Goal: Task Accomplishment & Management: Use online tool/utility

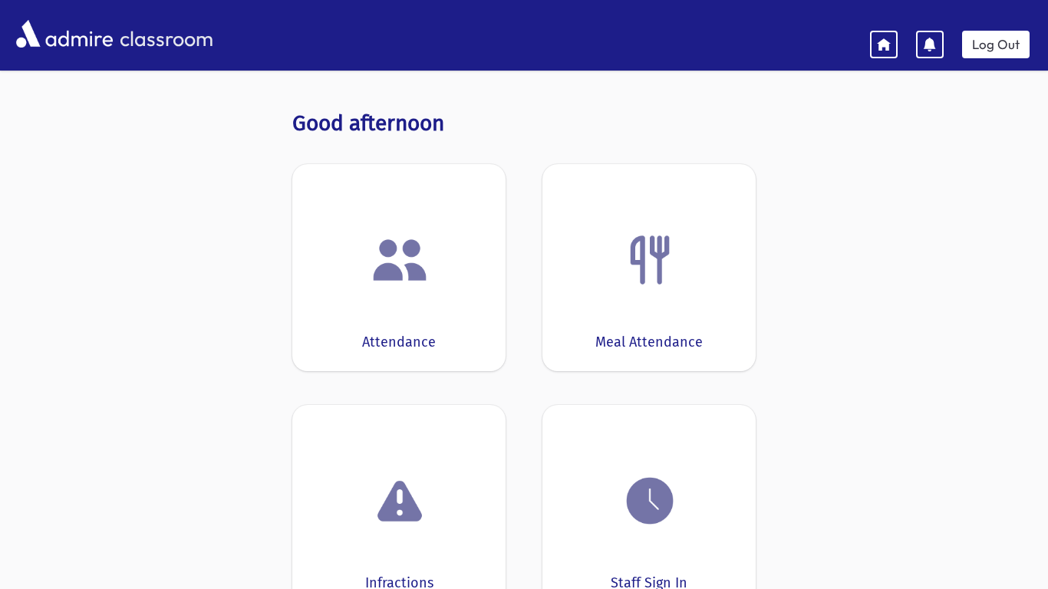
click at [423, 287] on img at bounding box center [400, 260] width 58 height 58
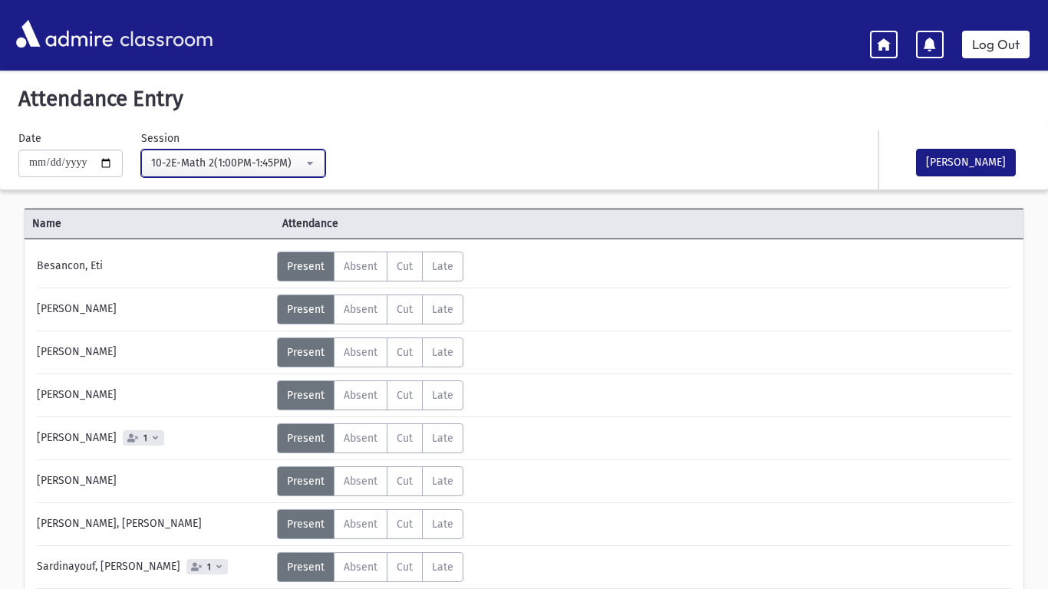
click at [233, 166] on div "10-2E-Math 2(1:00PM-1:45PM)" at bounding box center [227, 163] width 152 height 16
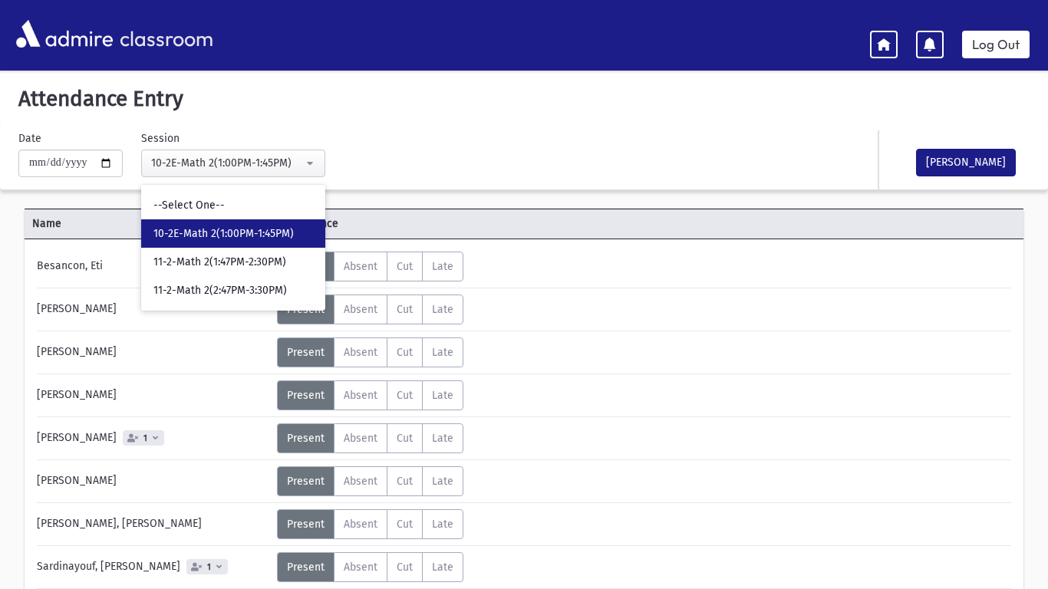
click at [231, 232] on span "10-2E-Math 2(1:00PM-1:45PM)" at bounding box center [223, 233] width 140 height 15
select select "*****"
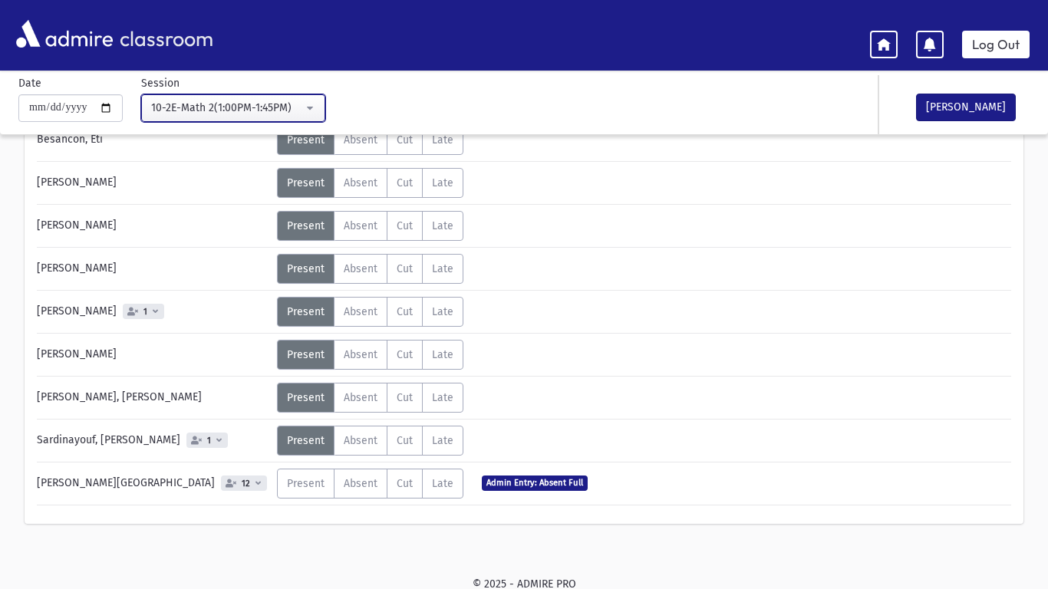
scroll to position [130, 0]
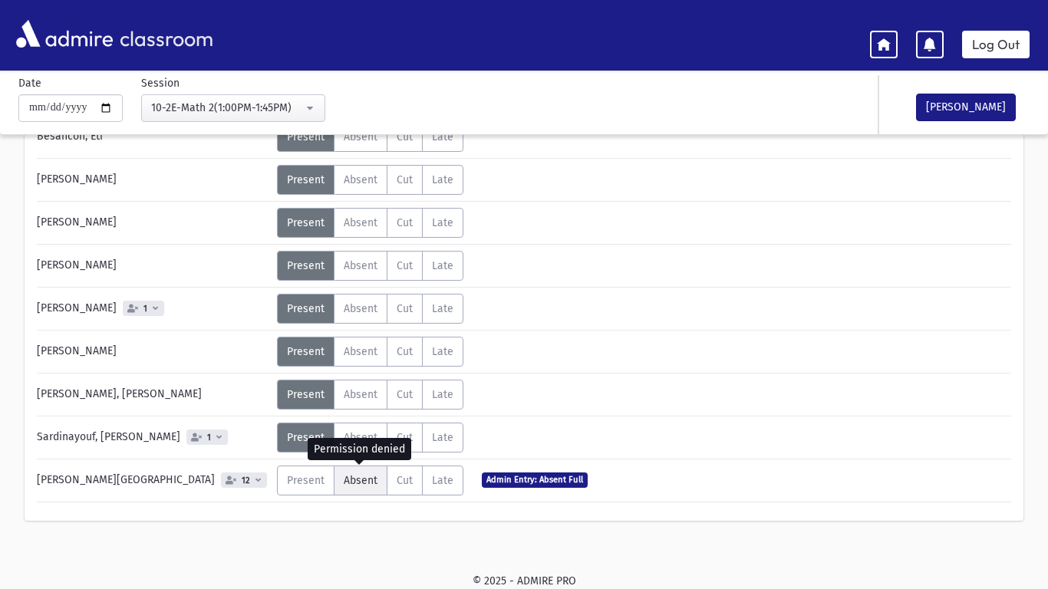
click at [352, 483] on span "Absent" at bounding box center [361, 480] width 34 height 13
click at [356, 483] on span "Absent" at bounding box center [361, 480] width 34 height 13
click at [365, 474] on span "Absent" at bounding box center [361, 480] width 34 height 13
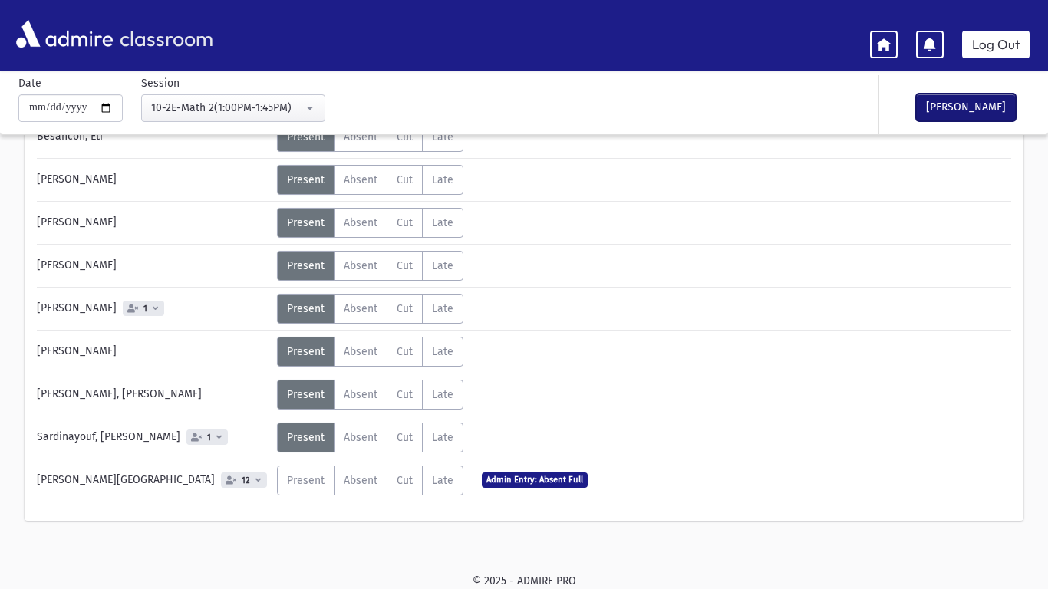
click at [953, 101] on button "[PERSON_NAME]" at bounding box center [966, 108] width 100 height 28
